Goal: Complete application form

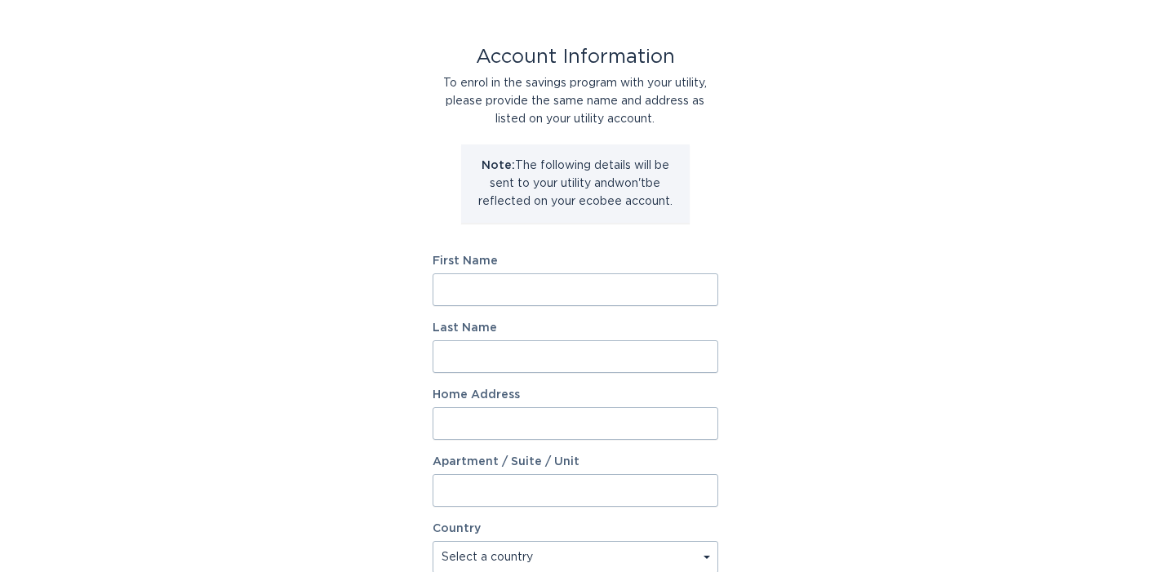
scroll to position [66, 0]
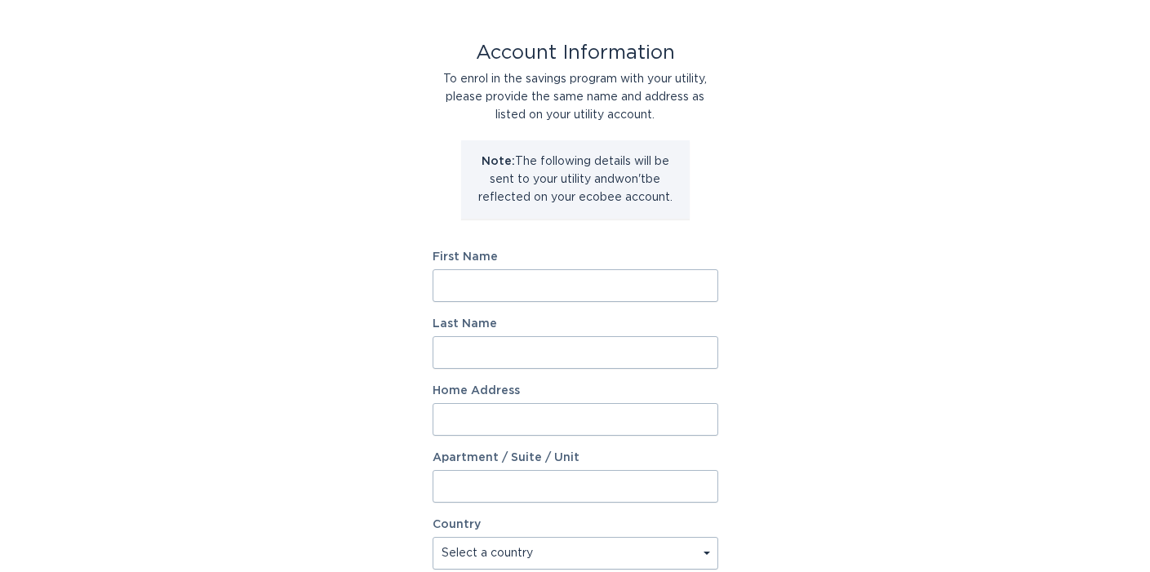
click at [478, 292] on input "First Name" at bounding box center [575, 285] width 286 height 33
type input "Uderm"
type input "PLLC"
click at [453, 423] on input "Home Address" at bounding box center [575, 419] width 286 height 33
type input "[STREET_ADDRESS][PERSON_NAME]"
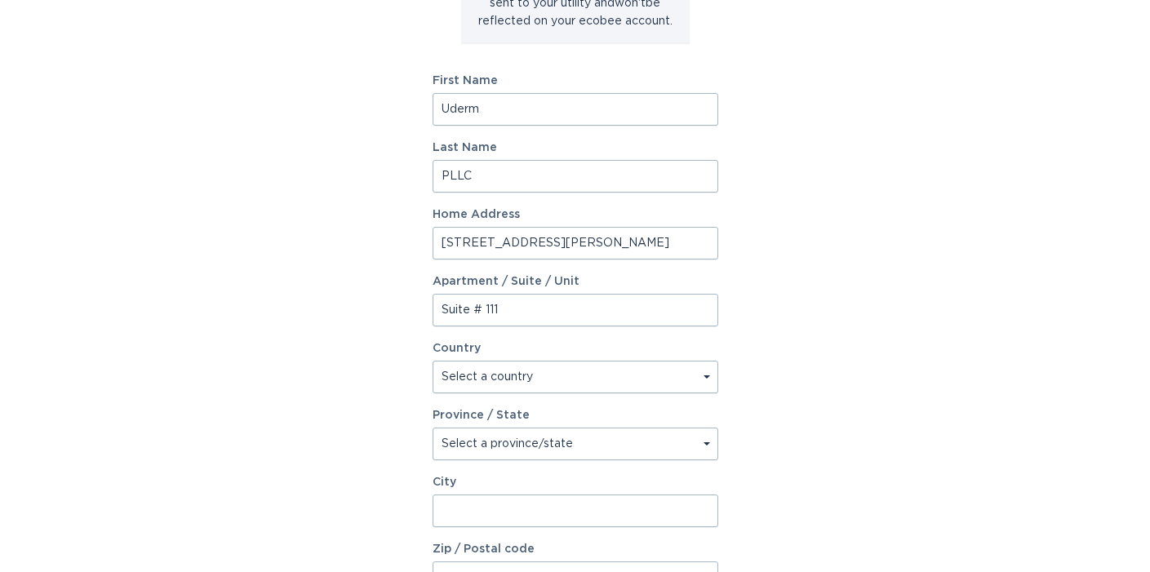
scroll to position [245, 0]
type input "Suite # 111"
click at [705, 374] on select "Select a country [GEOGRAPHIC_DATA] [GEOGRAPHIC_DATA]" at bounding box center [575, 374] width 286 height 33
select select "US"
click at [473, 441] on select "Select a province/state [US_STATE] [US_STATE] [US_STATE] [US_STATE] [US_STATE] …" at bounding box center [575, 441] width 286 height 33
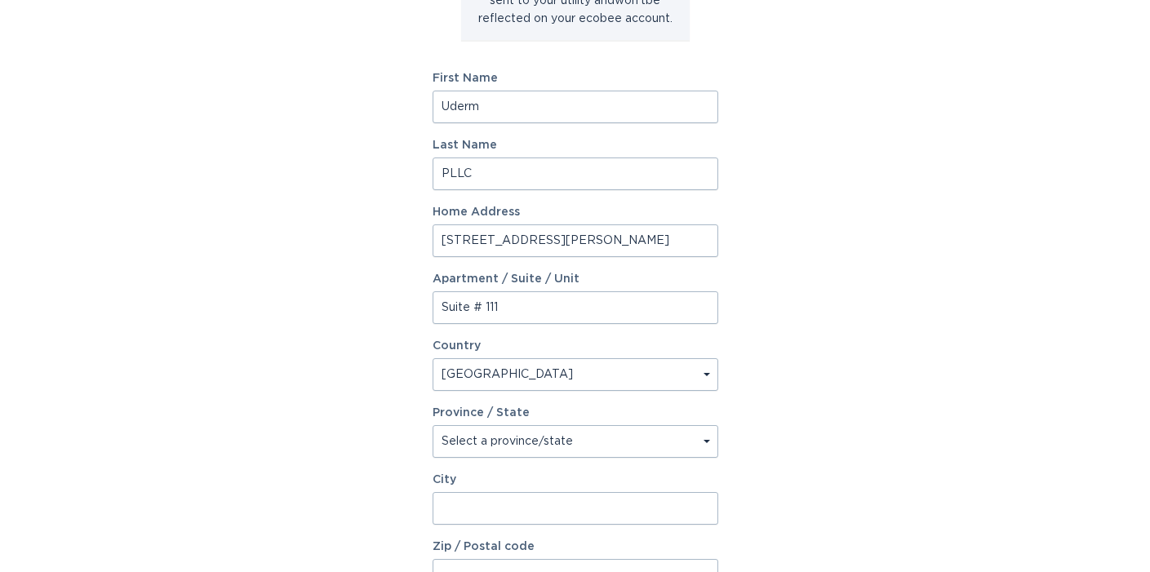
click at [454, 444] on select "Select a province/state [US_STATE] [US_STATE] [US_STATE] [US_STATE] [US_STATE] …" at bounding box center [575, 441] width 286 height 33
select select "TN"
click at [469, 507] on input "City" at bounding box center [575, 508] width 286 height 33
type input "C"
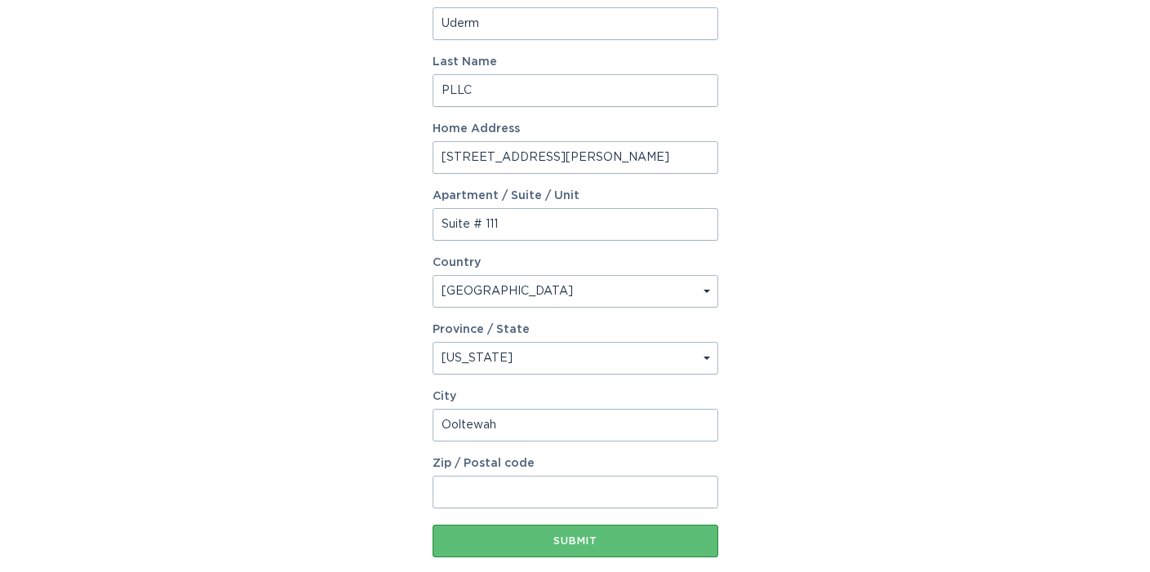
scroll to position [339, 0]
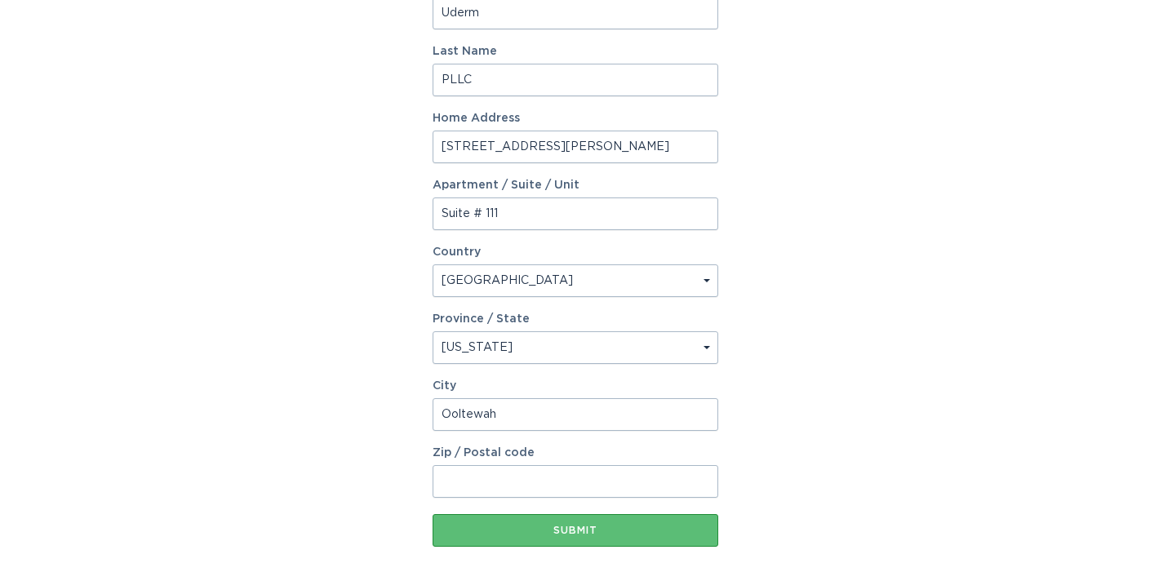
type input "Ooltewah"
click at [473, 482] on input "Zip / Postal code" at bounding box center [575, 481] width 286 height 33
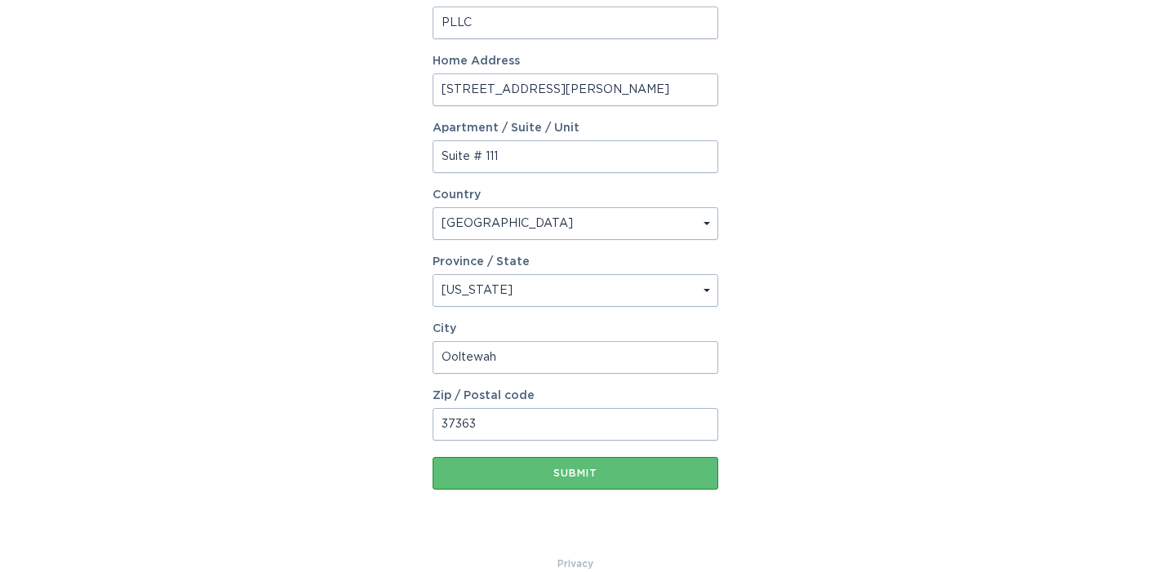
scroll to position [397, 0]
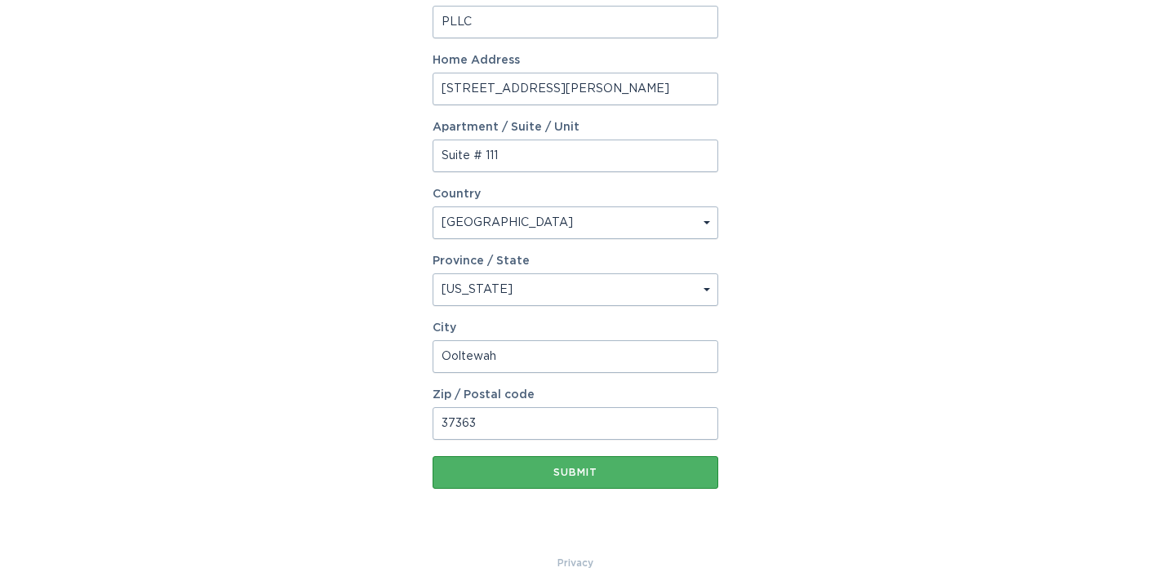
type input "37363"
click at [569, 477] on button "Submit" at bounding box center [575, 472] width 286 height 33
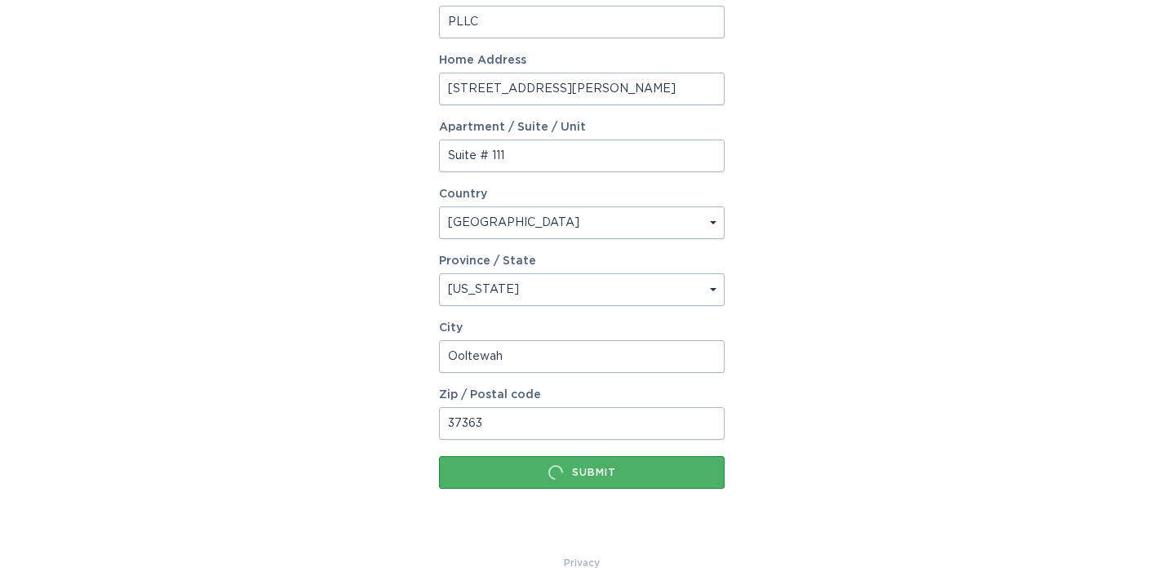
scroll to position [0, 0]
